Goal: Contribute content: Add original content to the website for others to see

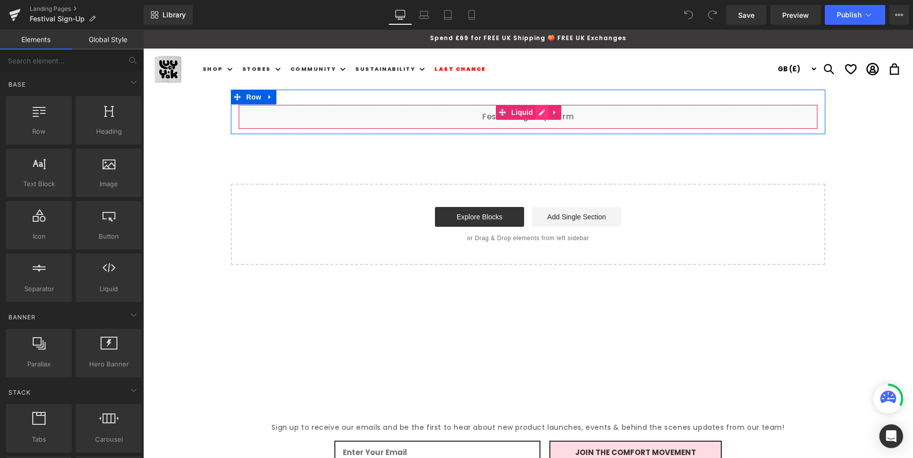
click at [538, 112] on div "Liquid" at bounding box center [528, 117] width 580 height 25
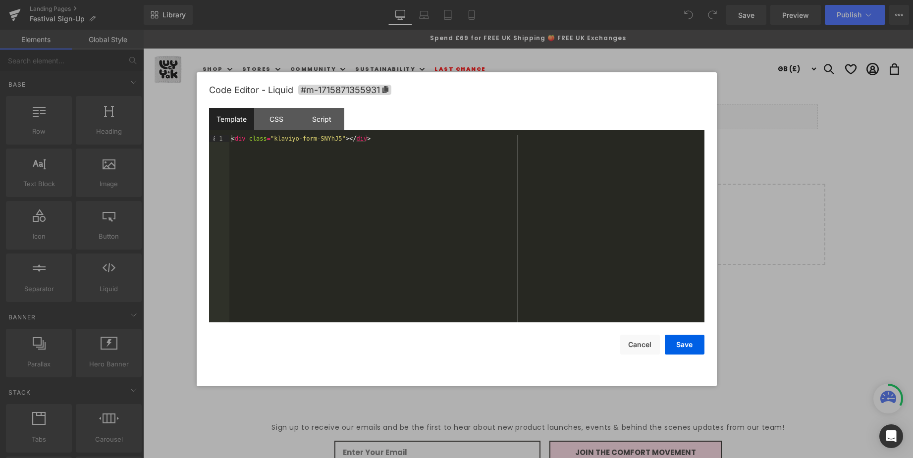
click at [332, 139] on div "< div class = "klaviyo-form-SNYhJ5" > </ div >" at bounding box center [466, 235] width 475 height 201
click at [700, 349] on button "Save" at bounding box center [685, 345] width 40 height 20
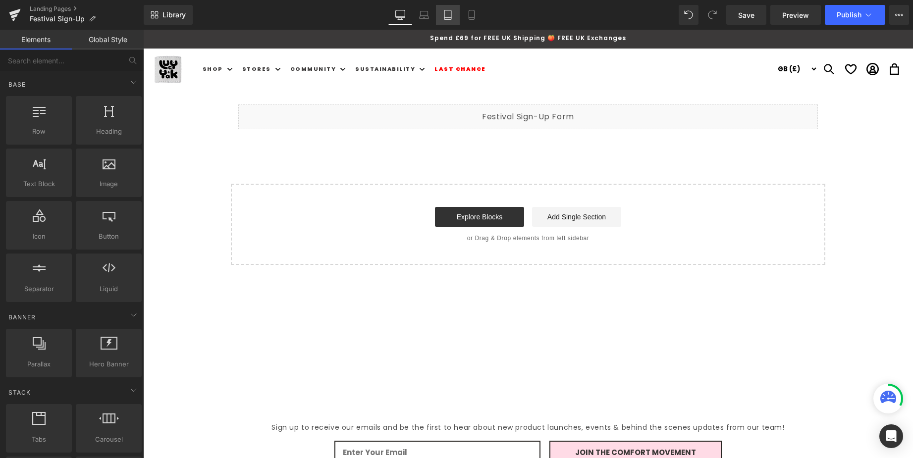
click at [442, 14] on link "Tablet" at bounding box center [448, 15] width 24 height 20
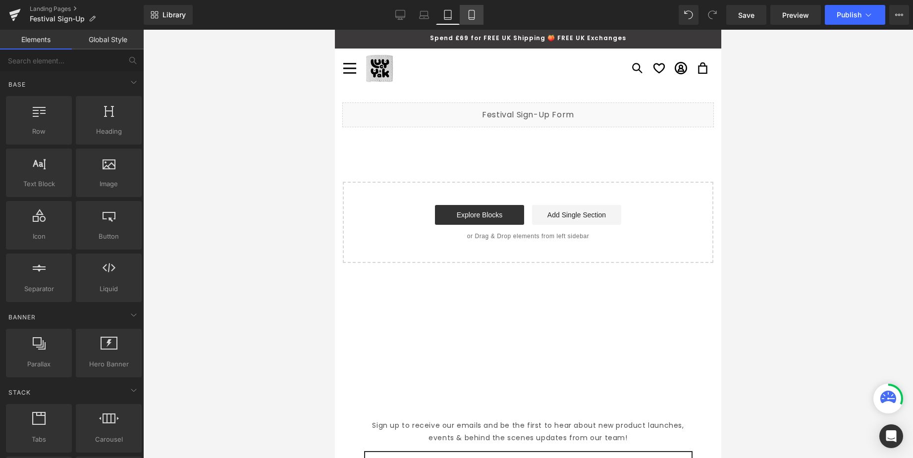
click at [474, 15] on icon at bounding box center [472, 15] width 10 height 10
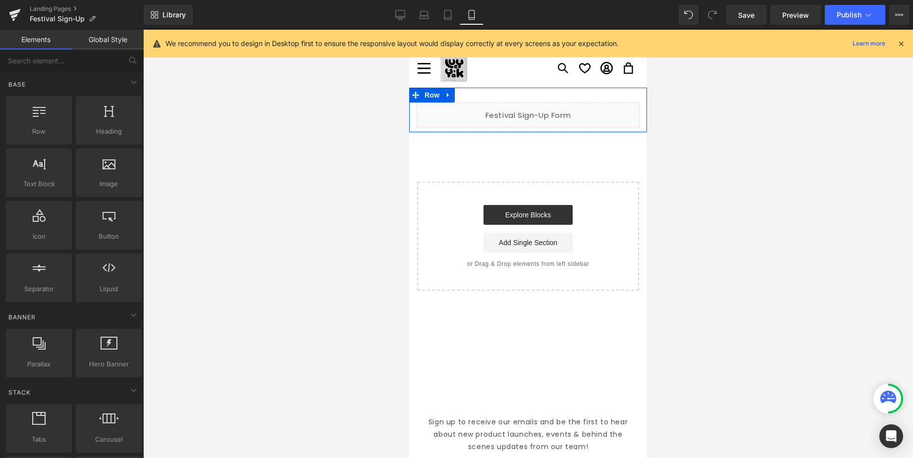
click at [543, 111] on div "Liquid" at bounding box center [528, 115] width 223 height 25
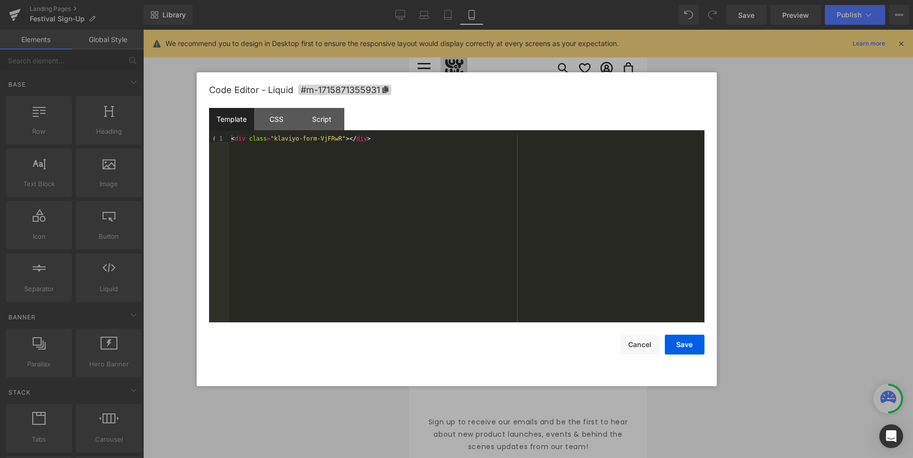
click at [328, 136] on div "< div class = "klaviyo-form-VjFRwR" > </ div >" at bounding box center [466, 235] width 475 height 201
click at [693, 345] on button "Save" at bounding box center [685, 345] width 40 height 20
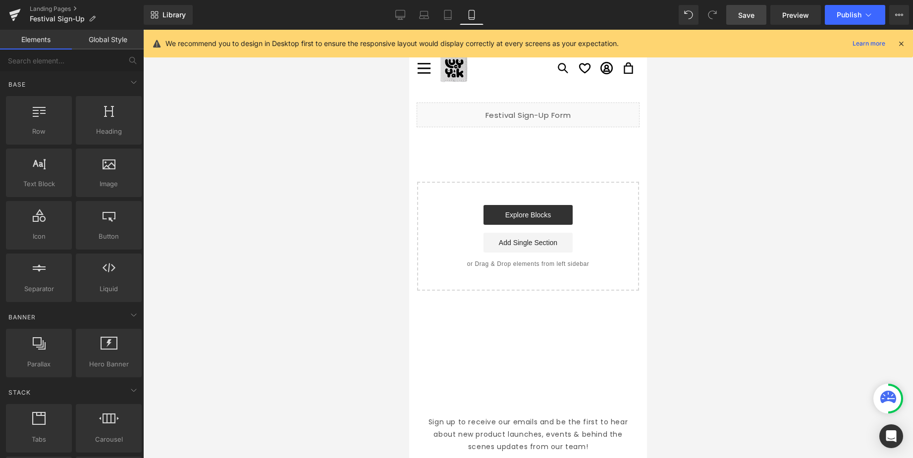
click at [755, 14] on link "Save" at bounding box center [746, 15] width 40 height 20
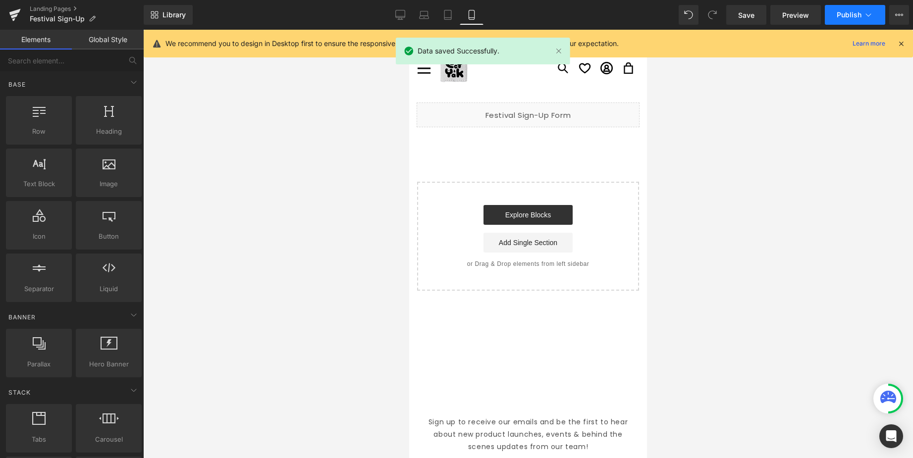
click at [846, 6] on button "Publish" at bounding box center [855, 15] width 60 height 20
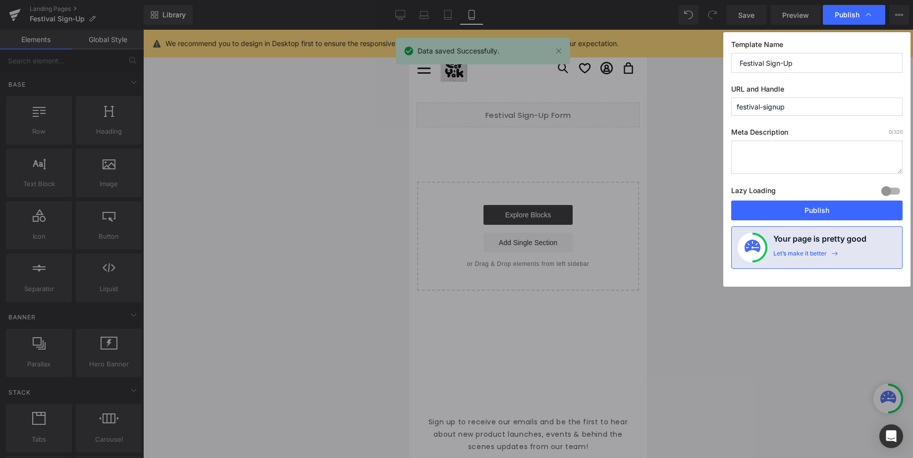
click at [806, 212] on button "Publish" at bounding box center [816, 211] width 171 height 20
